Goal: Navigation & Orientation: Find specific page/section

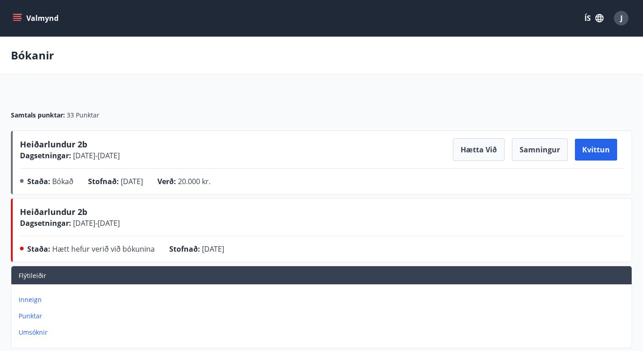
click at [11, 16] on button "Valmynd" at bounding box center [36, 18] width 51 height 16
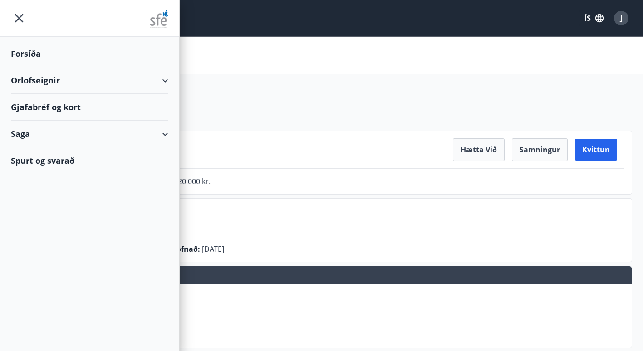
click at [31, 84] on div "Orlofseignir" at bounding box center [89, 80] width 157 height 27
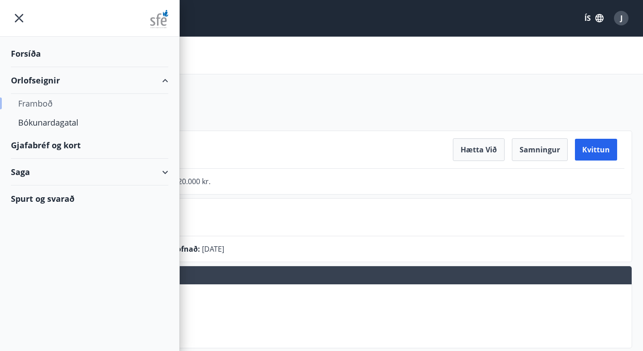
click at [35, 102] on div "Framboð" at bounding box center [89, 103] width 143 height 19
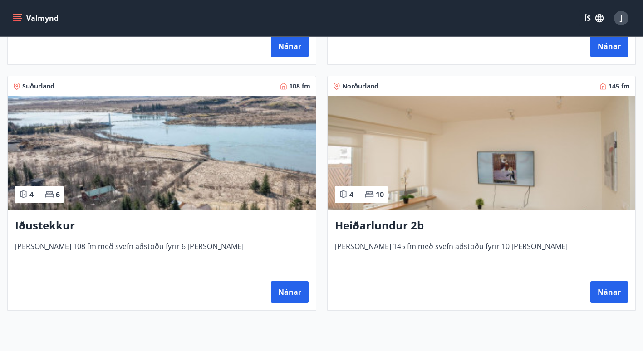
scroll to position [907, 0]
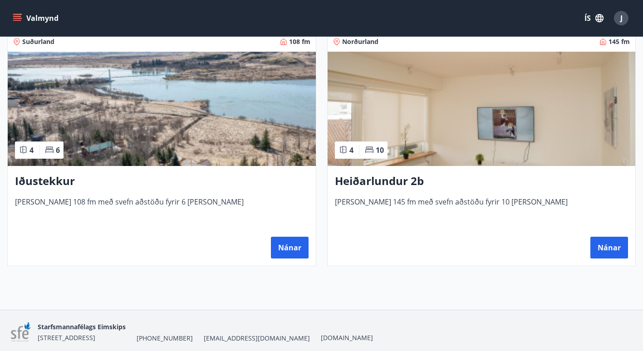
click at [390, 188] on h3 "Heiðarlundur 2b" at bounding box center [481, 181] width 293 height 16
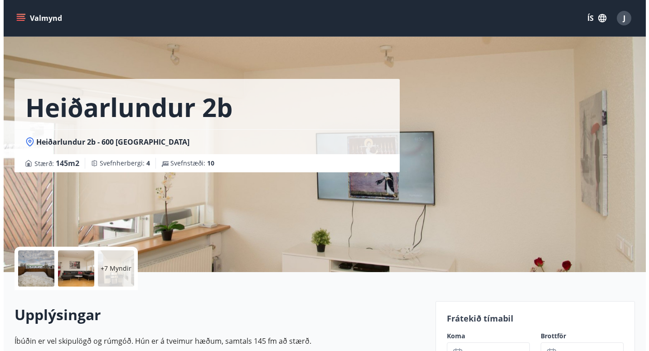
scroll to position [45, 0]
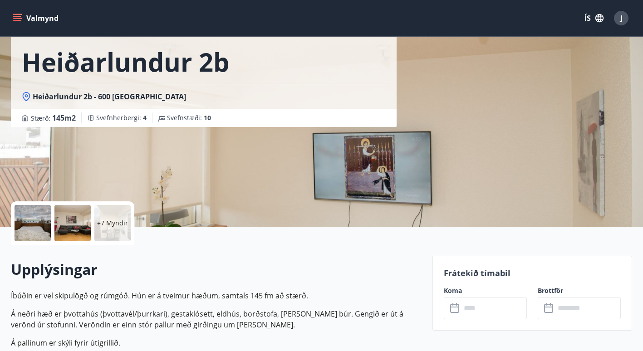
click at [116, 219] on p "+7 Myndir" at bounding box center [112, 223] width 31 height 9
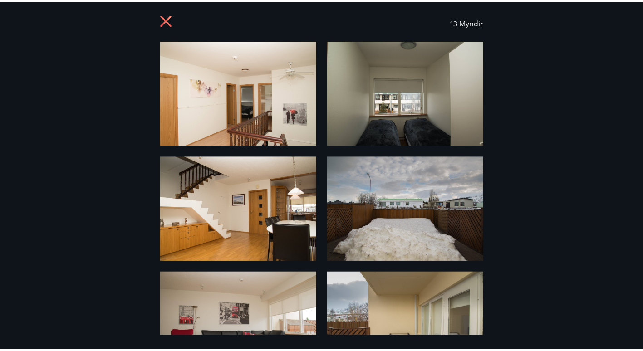
scroll to position [0, 0]
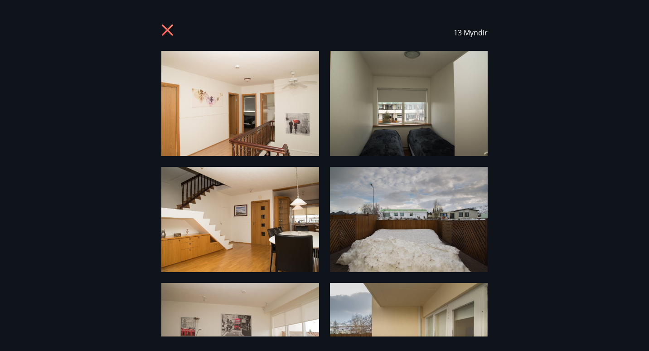
click at [168, 29] on icon at bounding box center [167, 29] width 11 height 11
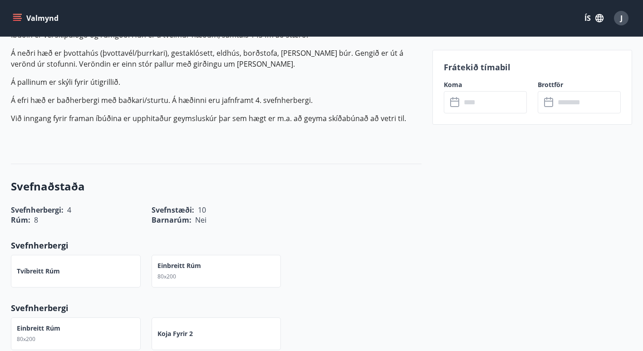
scroll to position [317, 0]
